Goal: Task Accomplishment & Management: Manage account settings

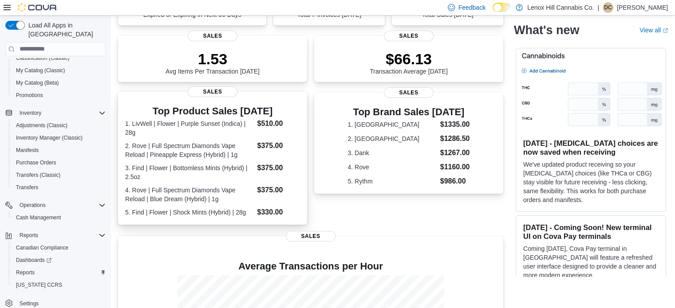
scroll to position [224, 0]
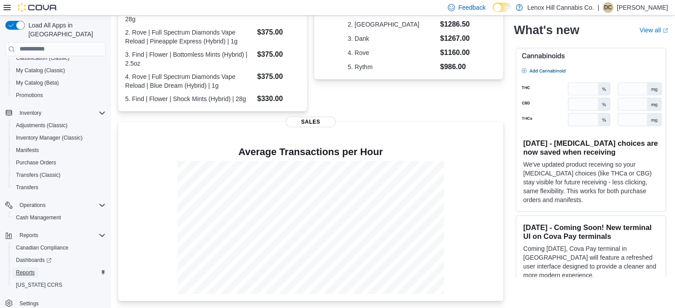
click at [28, 269] on span "Reports" at bounding box center [25, 272] width 19 height 7
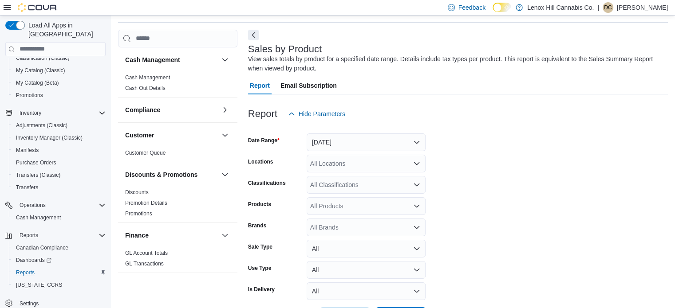
scroll to position [30, 0]
click at [322, 193] on form "Date Range [DATE] Locations All Locations Classifications All Classifications P…" at bounding box center [458, 223] width 420 height 202
click at [323, 183] on div "All Classifications" at bounding box center [366, 184] width 119 height 18
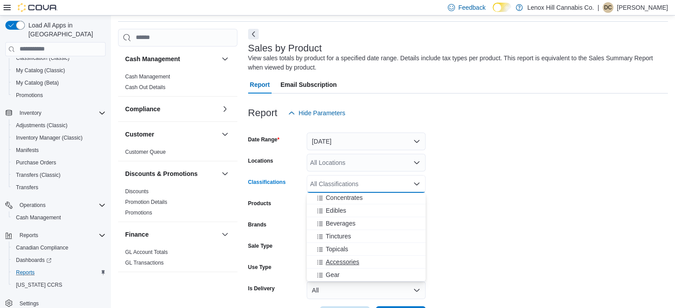
scroll to position [74, 0]
click at [330, 211] on span "Concentrates" at bounding box center [344, 215] width 37 height 9
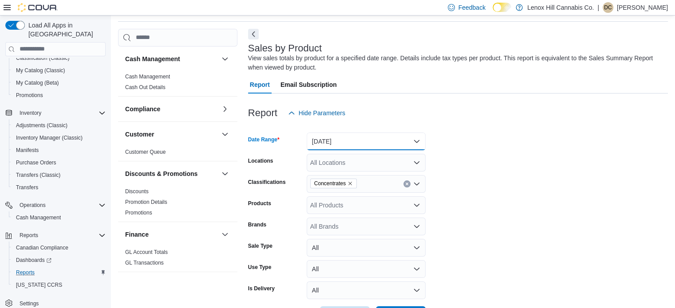
click at [327, 139] on button "[DATE]" at bounding box center [366, 142] width 119 height 18
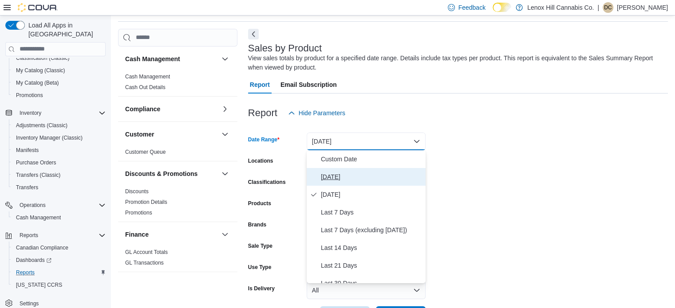
click at [325, 173] on span "[DATE]" at bounding box center [371, 177] width 101 height 11
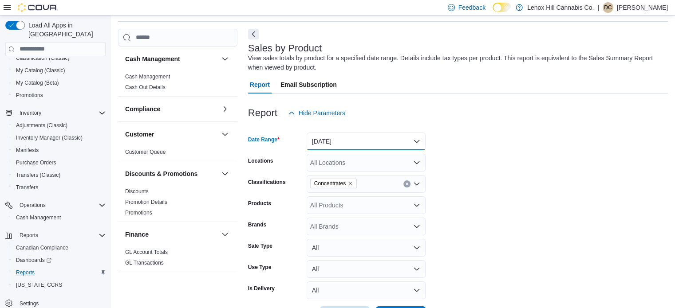
scroll to position [63, 0]
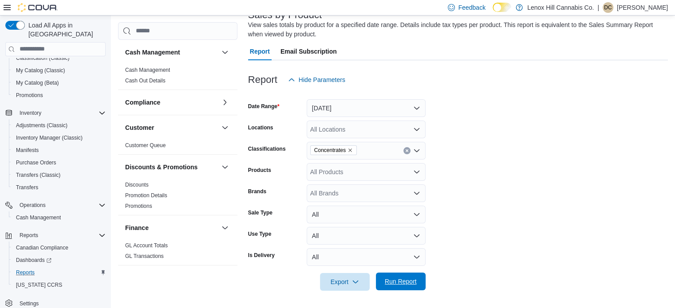
click at [398, 278] on span "Run Report" at bounding box center [401, 281] width 32 height 9
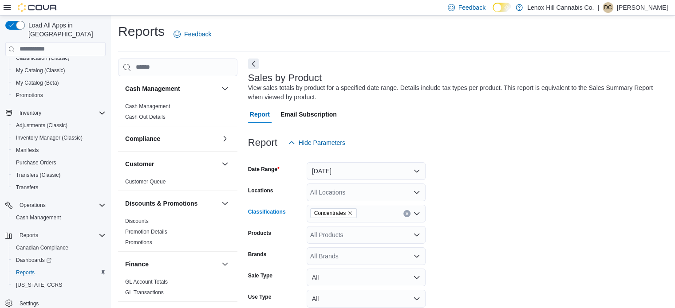
click at [349, 212] on icon "Remove Concentrates from selection in this group" at bounding box center [349, 213] width 5 height 5
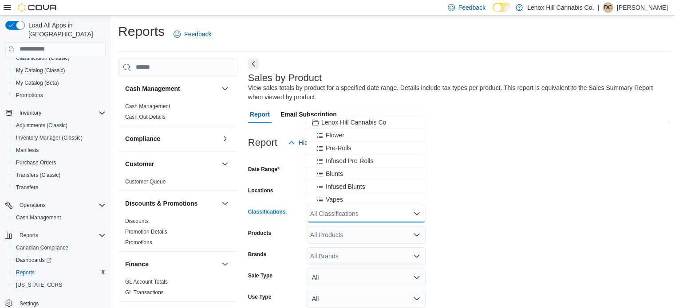
click at [337, 130] on button "Flower" at bounding box center [366, 135] width 119 height 13
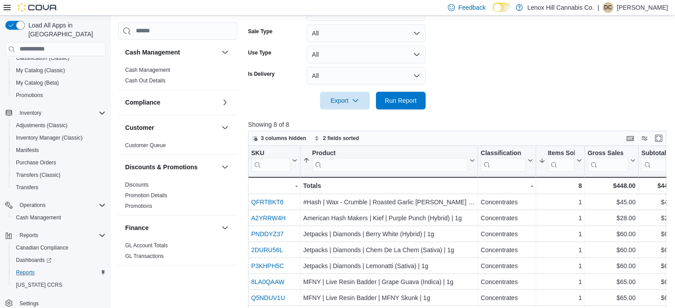
scroll to position [272, 0]
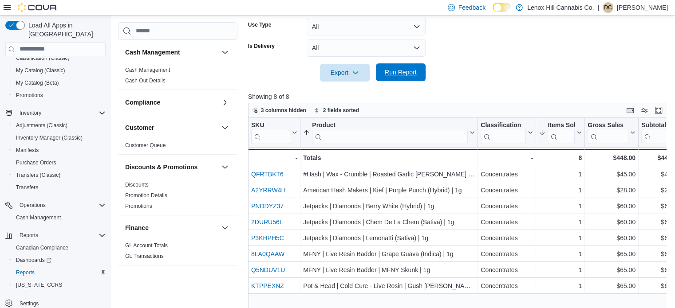
click at [388, 78] on span "Run Report" at bounding box center [400, 72] width 39 height 18
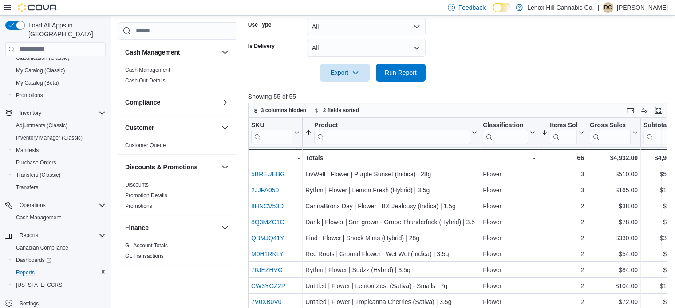
scroll to position [23, 3]
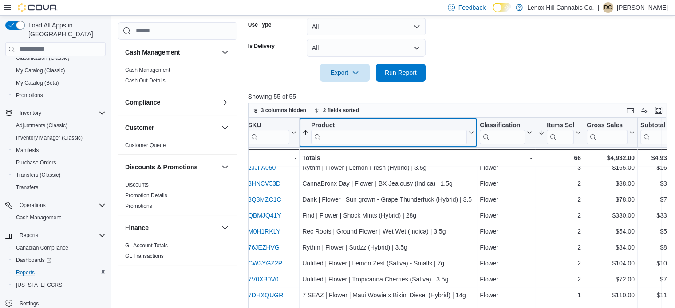
click at [435, 135] on input "search" at bounding box center [389, 137] width 156 height 14
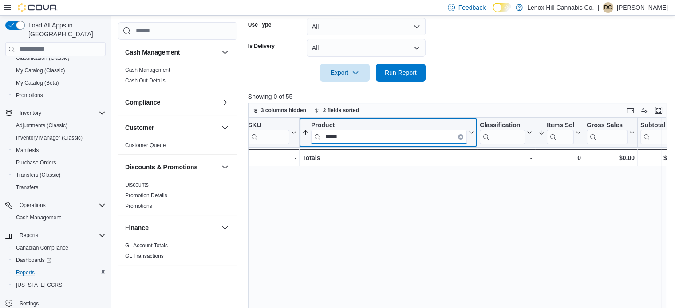
scroll to position [0, 3]
type input "*"
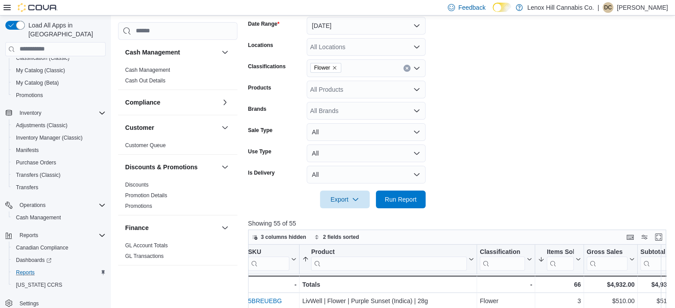
scroll to position [138, 0]
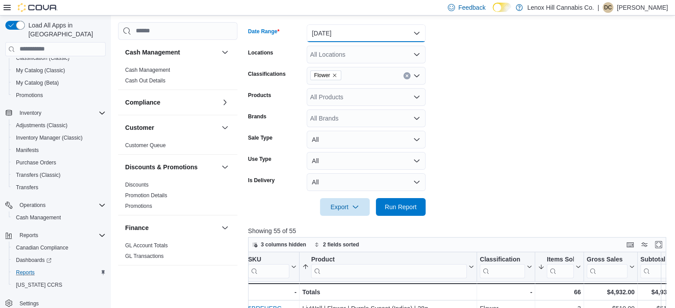
click at [339, 29] on button "[DATE]" at bounding box center [366, 33] width 119 height 18
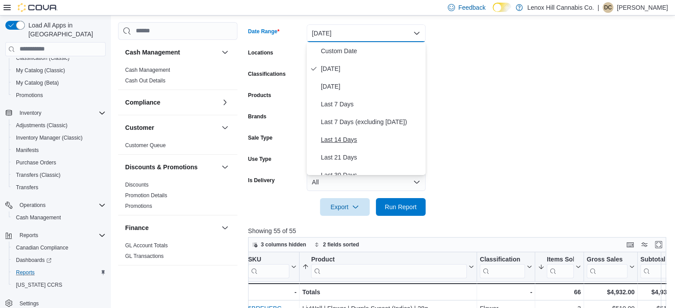
scroll to position [4, 0]
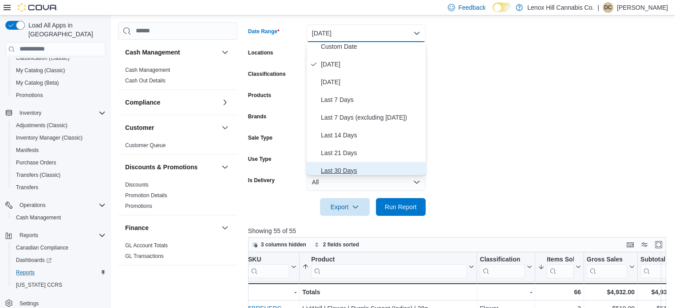
click at [326, 167] on span "Last 30 Days" at bounding box center [371, 170] width 101 height 11
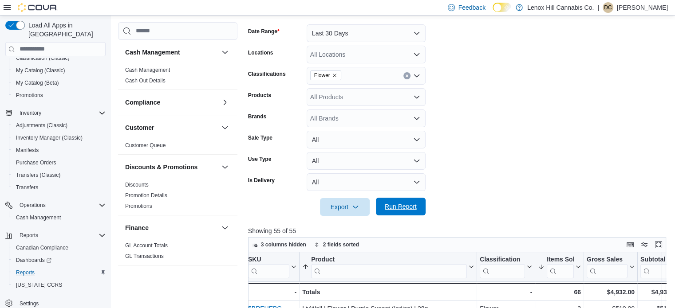
click at [387, 213] on span "Run Report" at bounding box center [400, 207] width 39 height 18
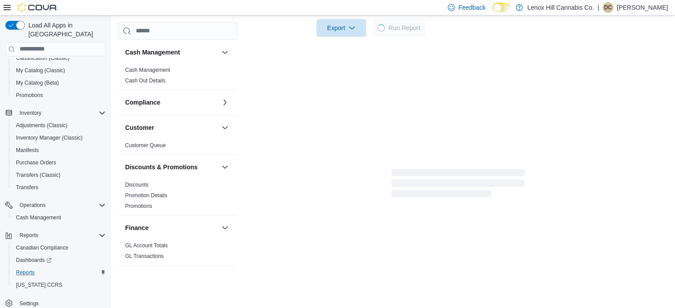
scroll to position [319, 0]
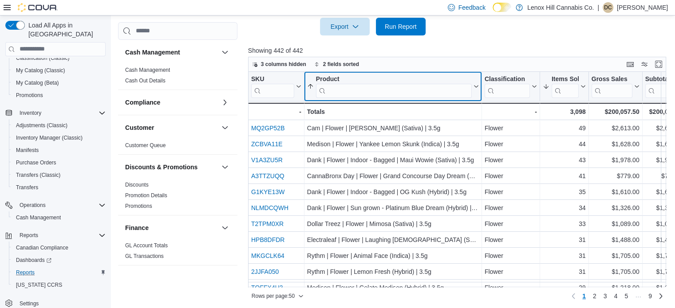
click at [334, 95] on input "search" at bounding box center [394, 90] width 156 height 14
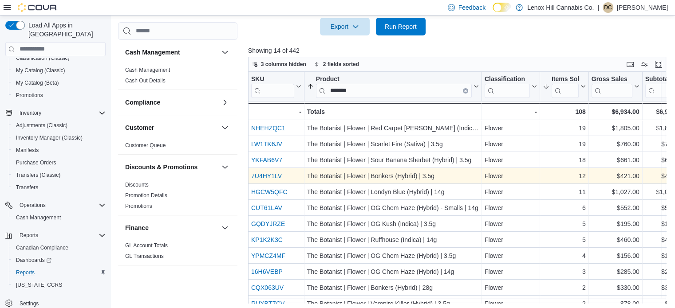
click at [261, 174] on link "7U4HY1LV" at bounding box center [266, 176] width 31 height 7
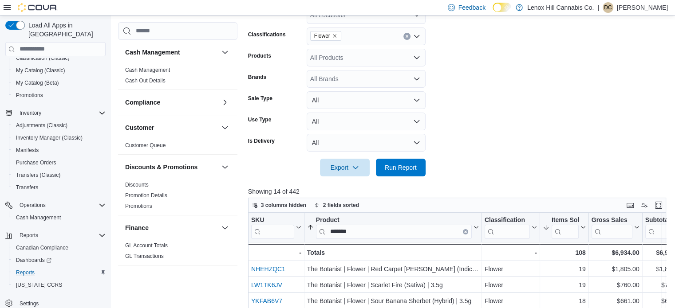
scroll to position [178, 0]
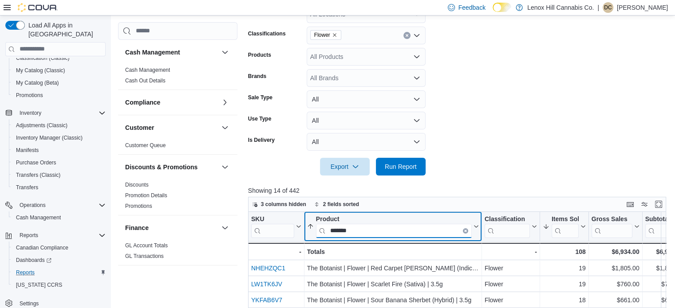
click at [359, 228] on input "*******" at bounding box center [394, 231] width 156 height 14
type input "*"
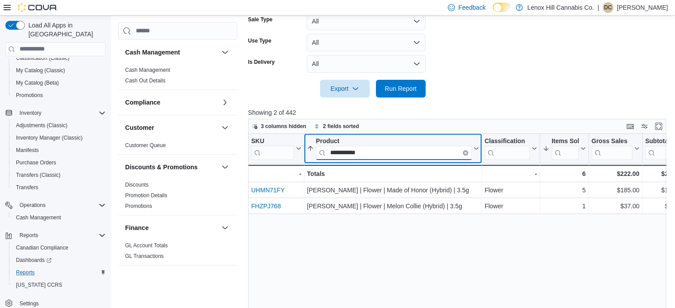
scroll to position [320, 0]
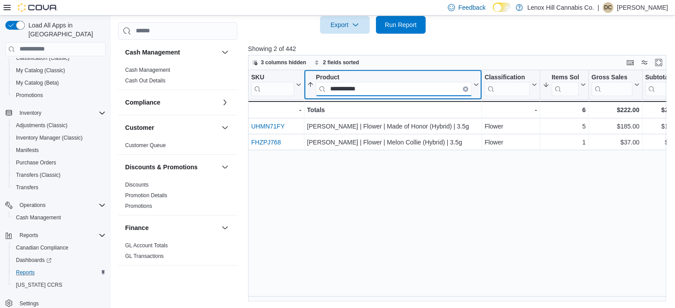
type input "**********"
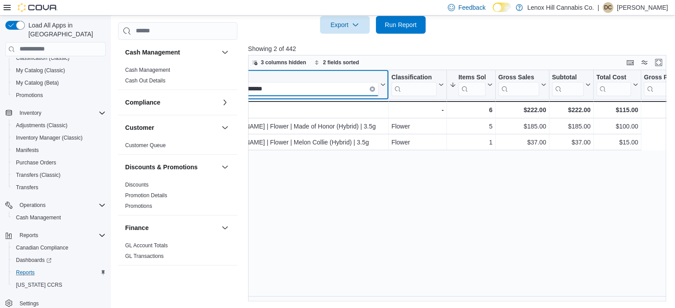
scroll to position [0, 0]
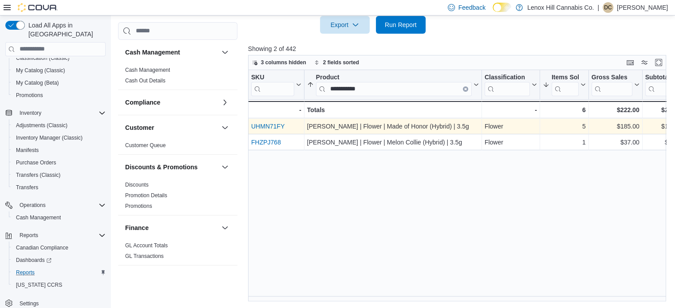
click at [266, 120] on div "UHMN71FY - SKU URL, column 1, row 1" at bounding box center [276, 126] width 56 height 16
click at [266, 124] on link "UHMN71FY" at bounding box center [267, 126] width 33 height 7
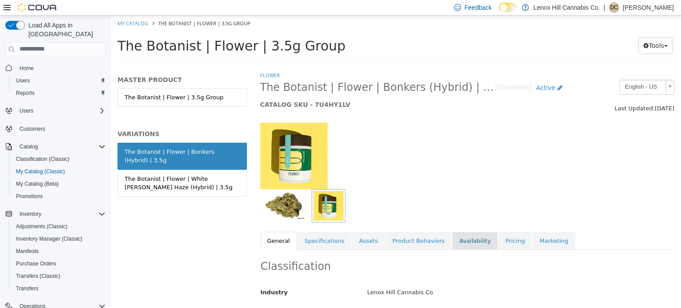
click at [458, 245] on link "Availability" at bounding box center [475, 241] width 46 height 19
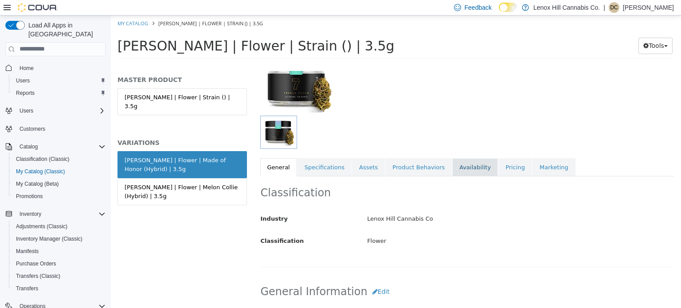
scroll to position [75, 0]
click at [499, 170] on link "Pricing" at bounding box center [516, 166] width 34 height 19
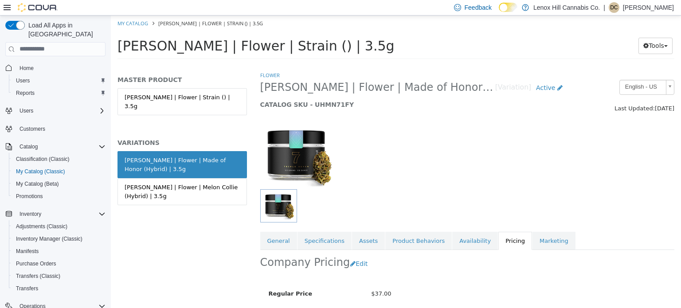
scroll to position [79, 0]
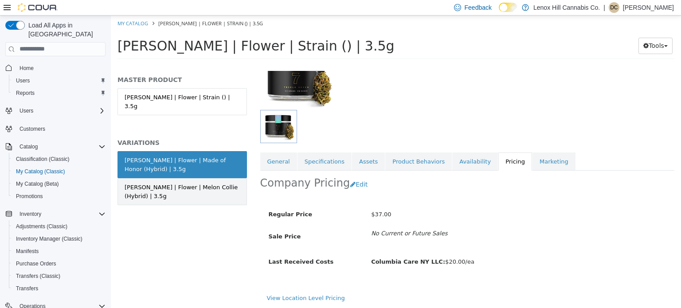
click at [185, 183] on div "Triple Seven | Flower | Melon Collie (Hybrid) | 3.5g" at bounding box center [182, 191] width 115 height 17
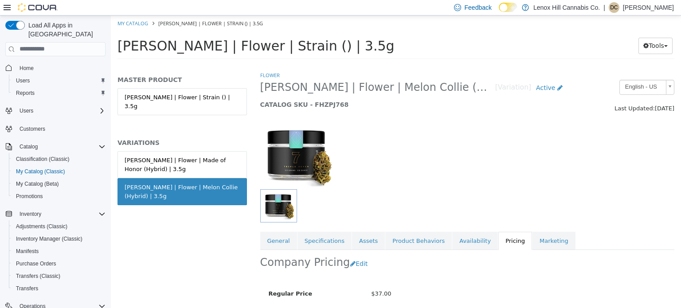
scroll to position [79, 0]
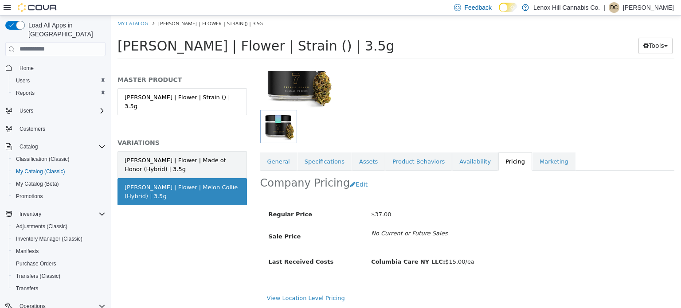
click at [175, 164] on div "Triple Seven | Flower | Made of Honor (Hybrid) | 3.5g" at bounding box center [182, 164] width 115 height 17
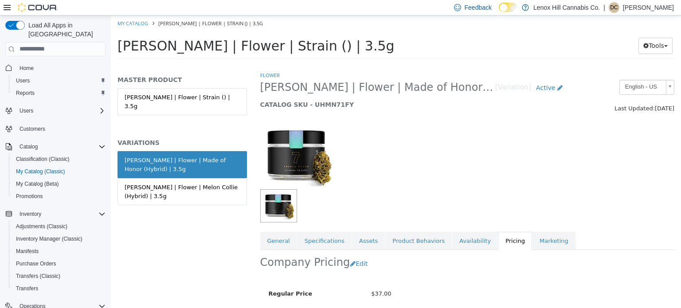
scroll to position [79, 0]
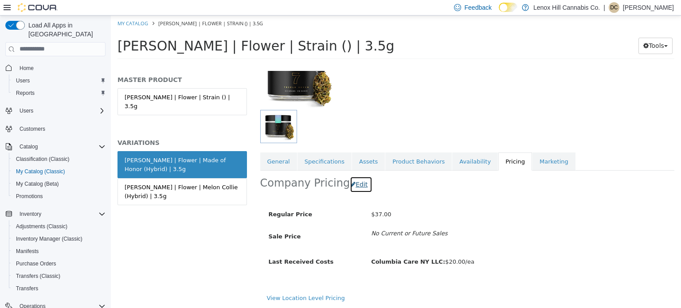
click at [357, 182] on button "Edit" at bounding box center [361, 184] width 23 height 16
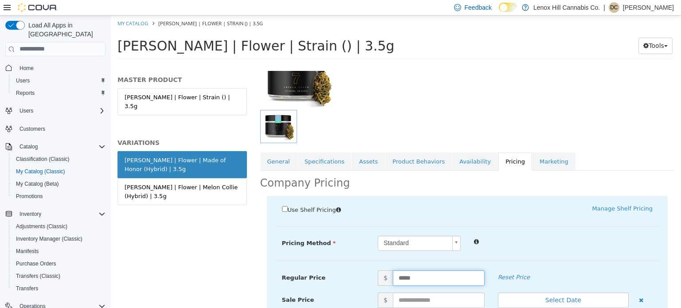
click at [416, 272] on input "*****" at bounding box center [439, 278] width 92 height 16
type input "*"
type input "**"
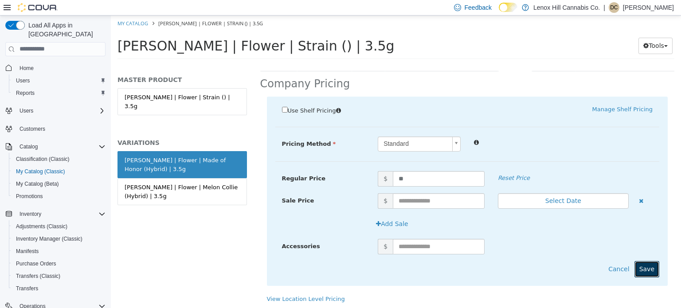
click at [647, 268] on button "Save" at bounding box center [647, 269] width 25 height 16
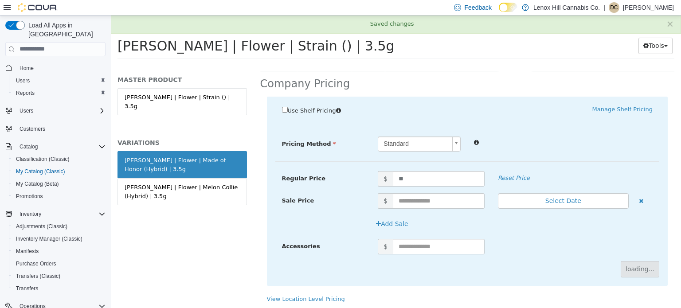
scroll to position [79, 0]
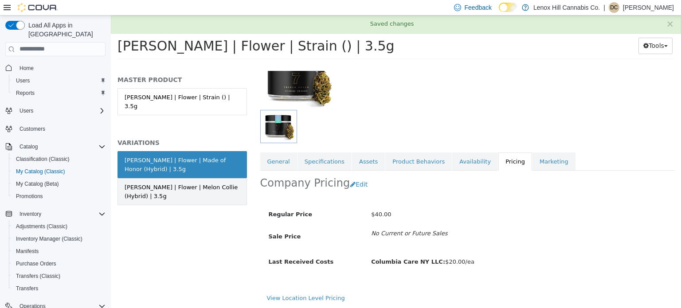
click at [195, 184] on div "[PERSON_NAME] | Flower | Melon Collie (Hybrid) | 3.5g" at bounding box center [182, 191] width 115 height 17
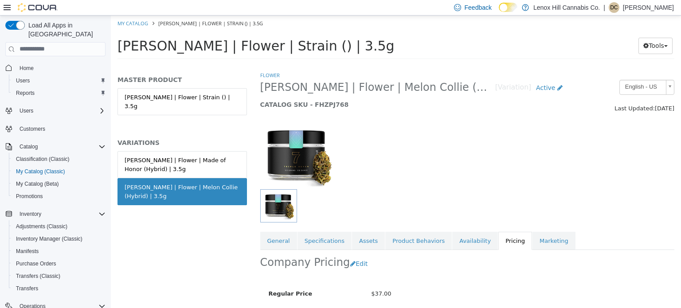
scroll to position [79, 0]
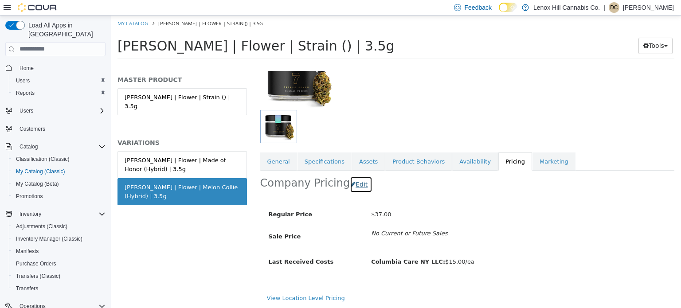
click at [355, 180] on button "Edit" at bounding box center [361, 184] width 23 height 16
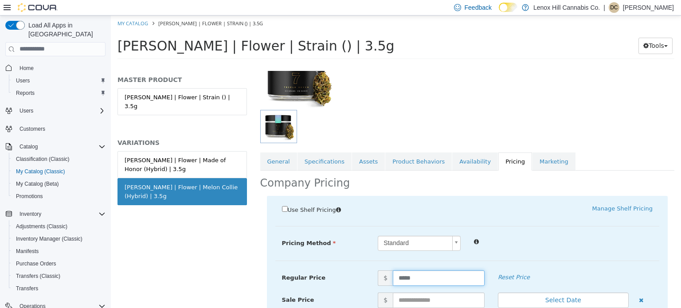
click at [402, 273] on input "*****" at bounding box center [439, 278] width 92 height 16
type input "*****"
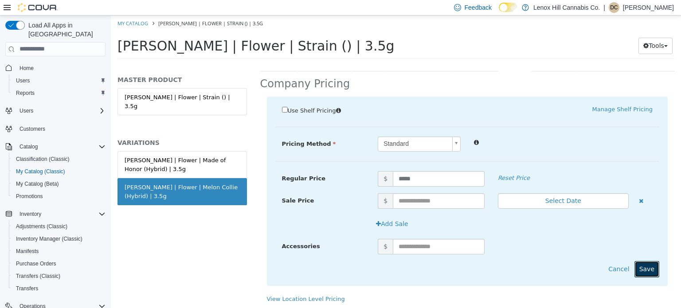
click at [639, 261] on button "Save" at bounding box center [647, 269] width 25 height 16
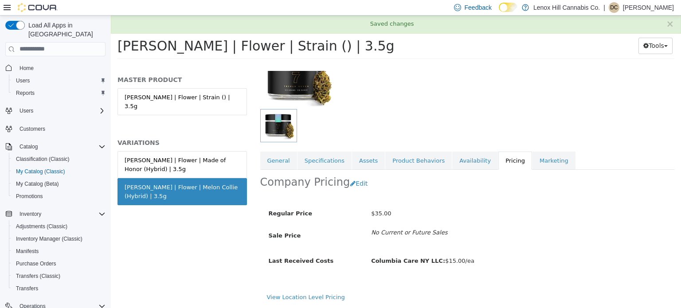
scroll to position [79, 0]
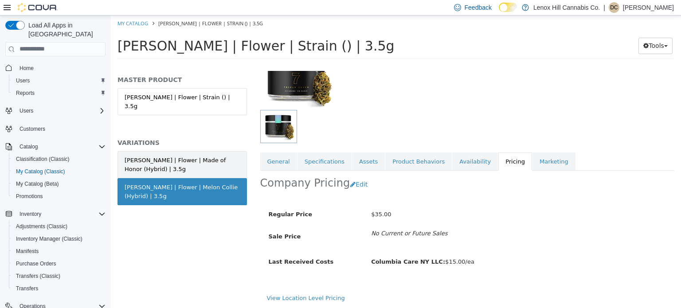
click at [187, 156] on div "[PERSON_NAME] | Flower | Made of Honor (Hybrid) | 3.5g" at bounding box center [182, 164] width 115 height 17
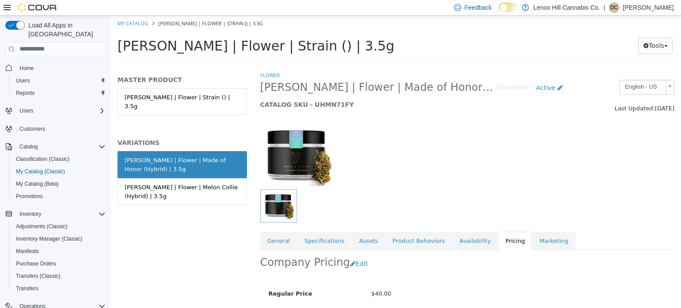
scroll to position [79, 0]
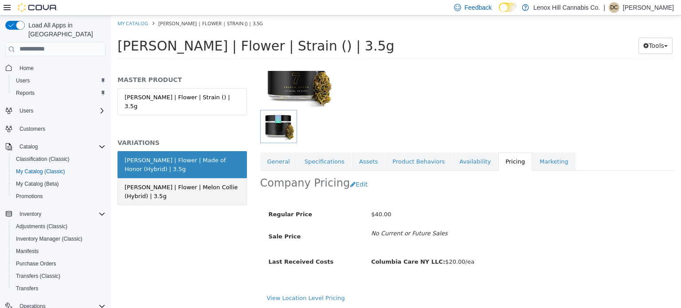
click at [173, 186] on div "[PERSON_NAME] | Flower | Melon Collie (Hybrid) | 3.5g" at bounding box center [182, 191] width 115 height 17
